Goal: Task Accomplishment & Management: Manage account settings

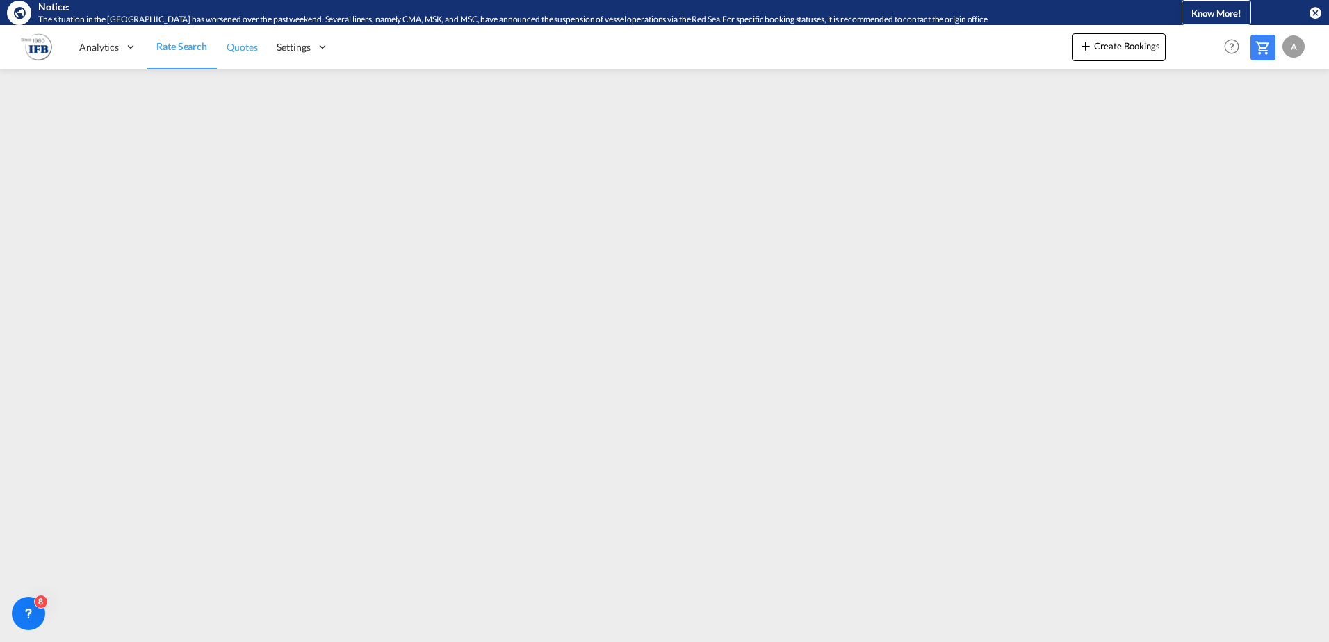
click at [265, 44] on link "Quotes" at bounding box center [242, 46] width 50 height 45
click at [187, 56] on link "Rate Search" at bounding box center [182, 46] width 70 height 45
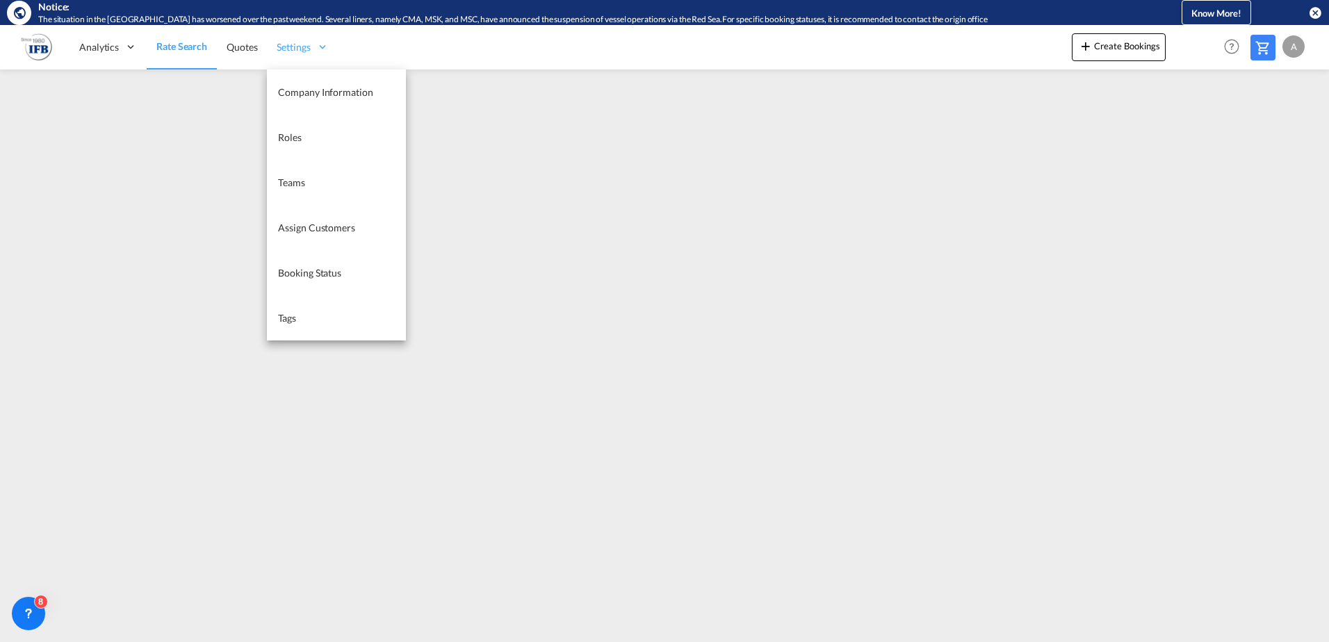
click at [272, 55] on div "Settings" at bounding box center [302, 46] width 71 height 45
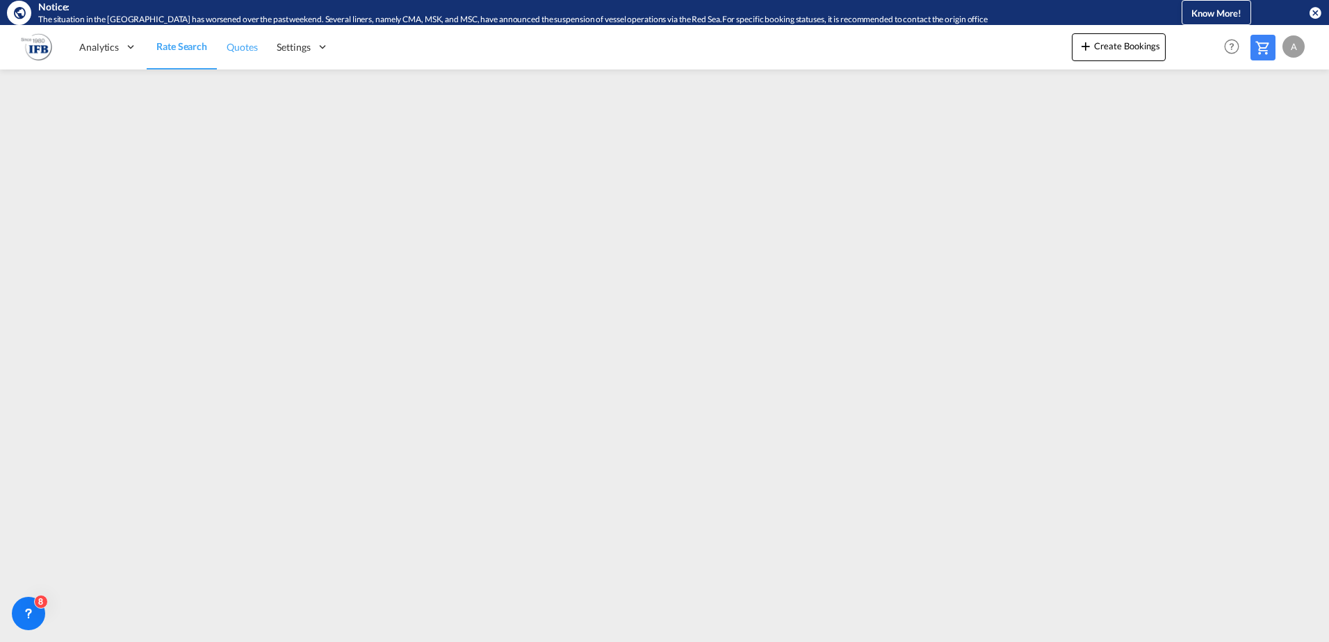
click at [245, 54] on link "Quotes" at bounding box center [242, 46] width 50 height 45
